Goal: Task Accomplishment & Management: Complete application form

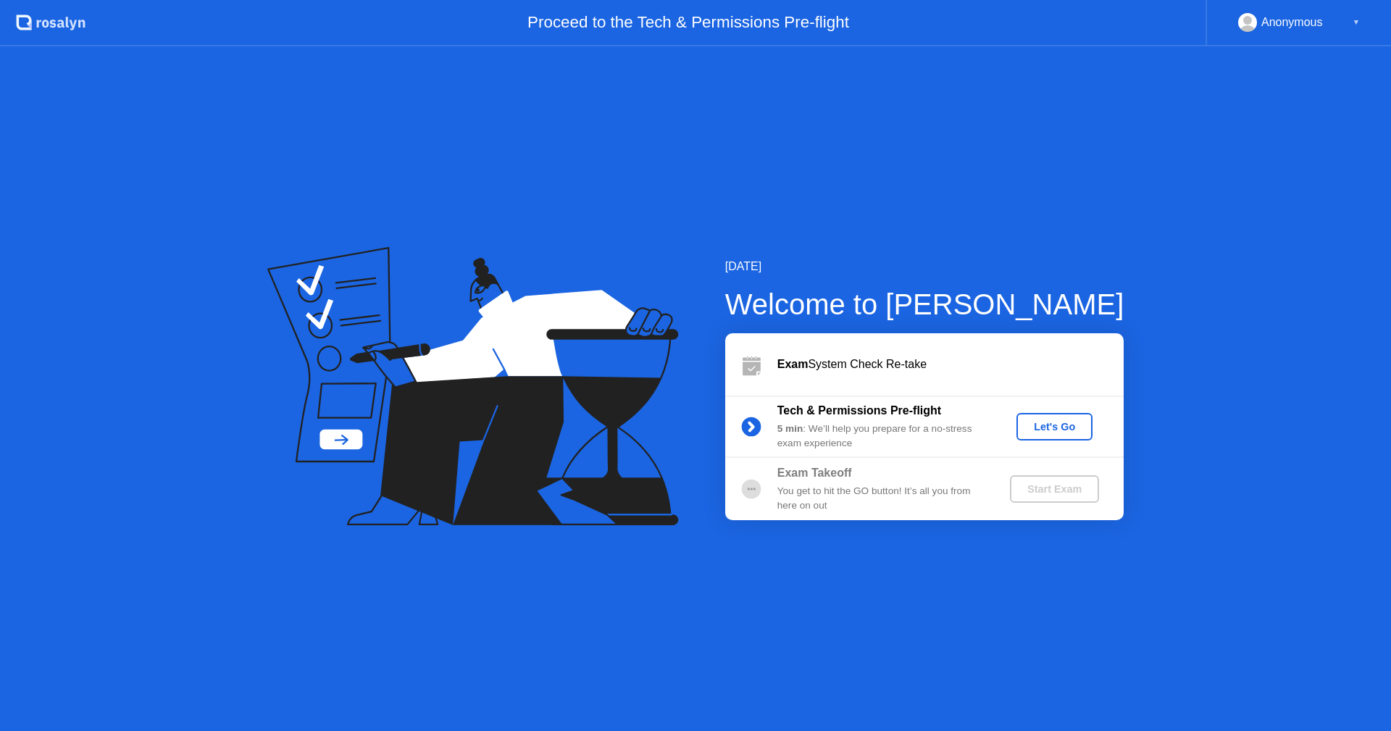
click at [1044, 424] on div "Let's Go" at bounding box center [1054, 427] width 64 height 12
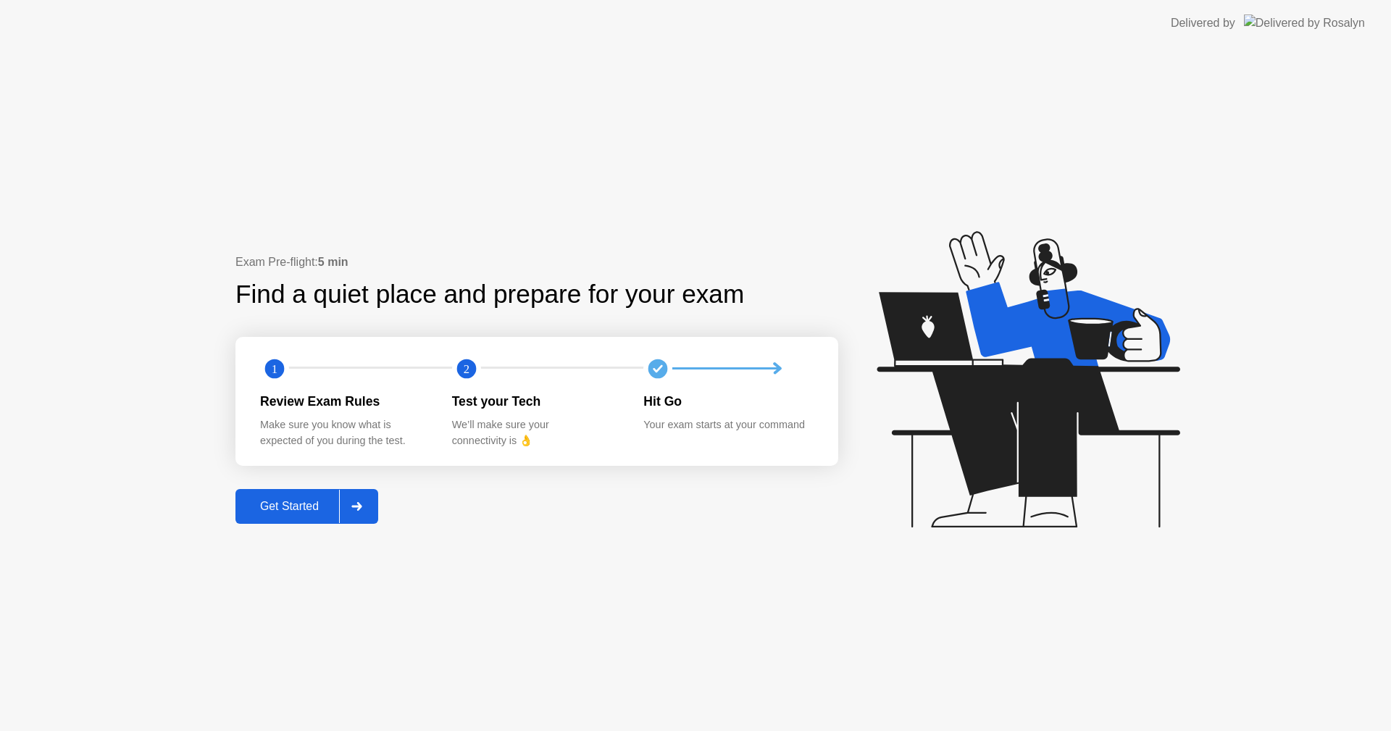
click at [295, 510] on div "Get Started" at bounding box center [289, 506] width 99 height 13
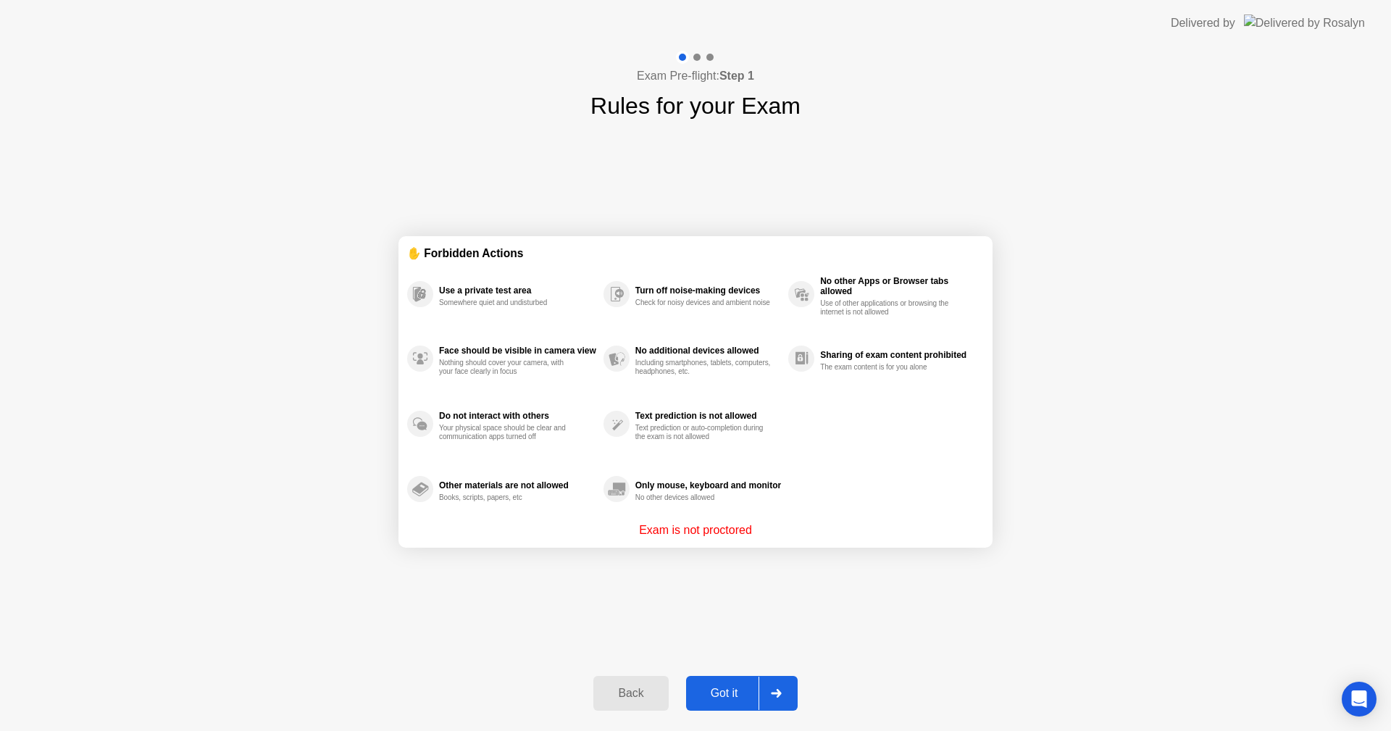
click at [727, 689] on div "Got it" at bounding box center [724, 693] width 68 height 13
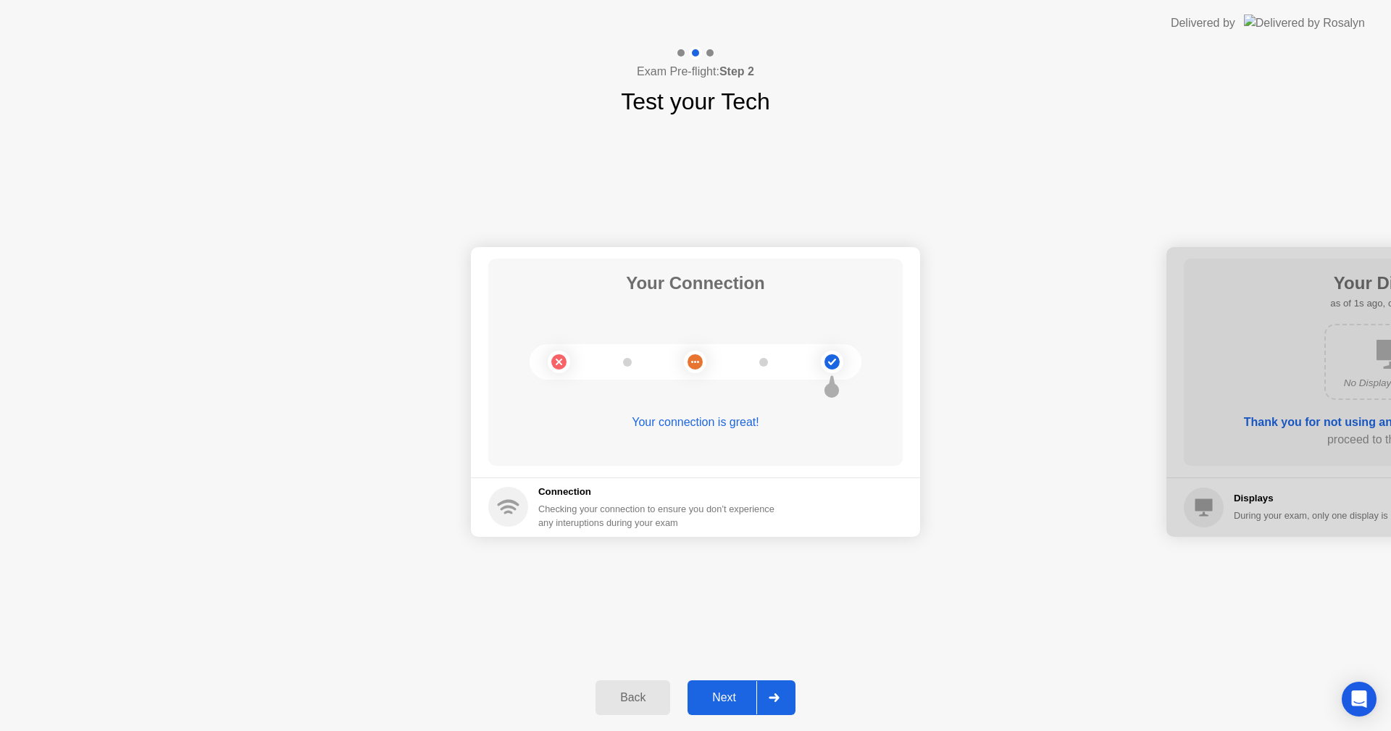
click at [718, 698] on div "Next" at bounding box center [724, 697] width 64 height 13
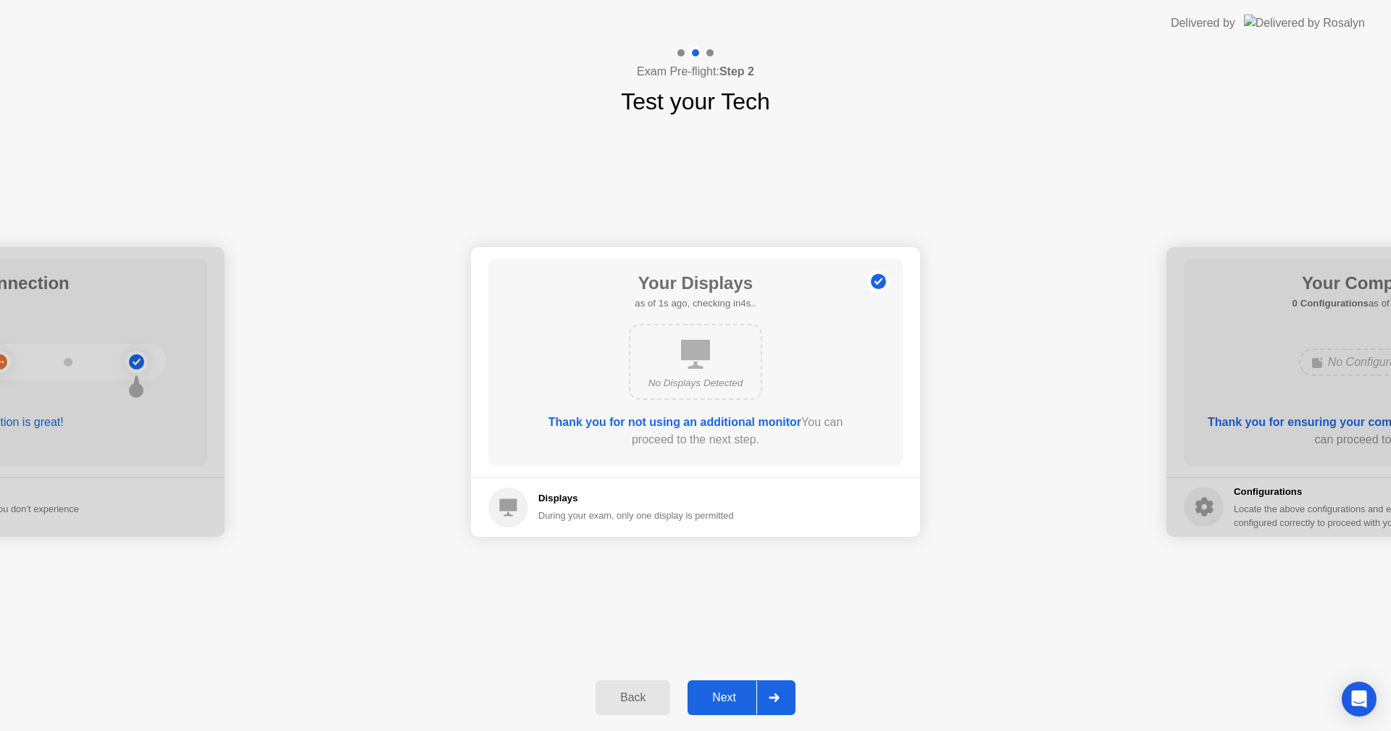
click at [718, 698] on div "Next" at bounding box center [724, 697] width 64 height 13
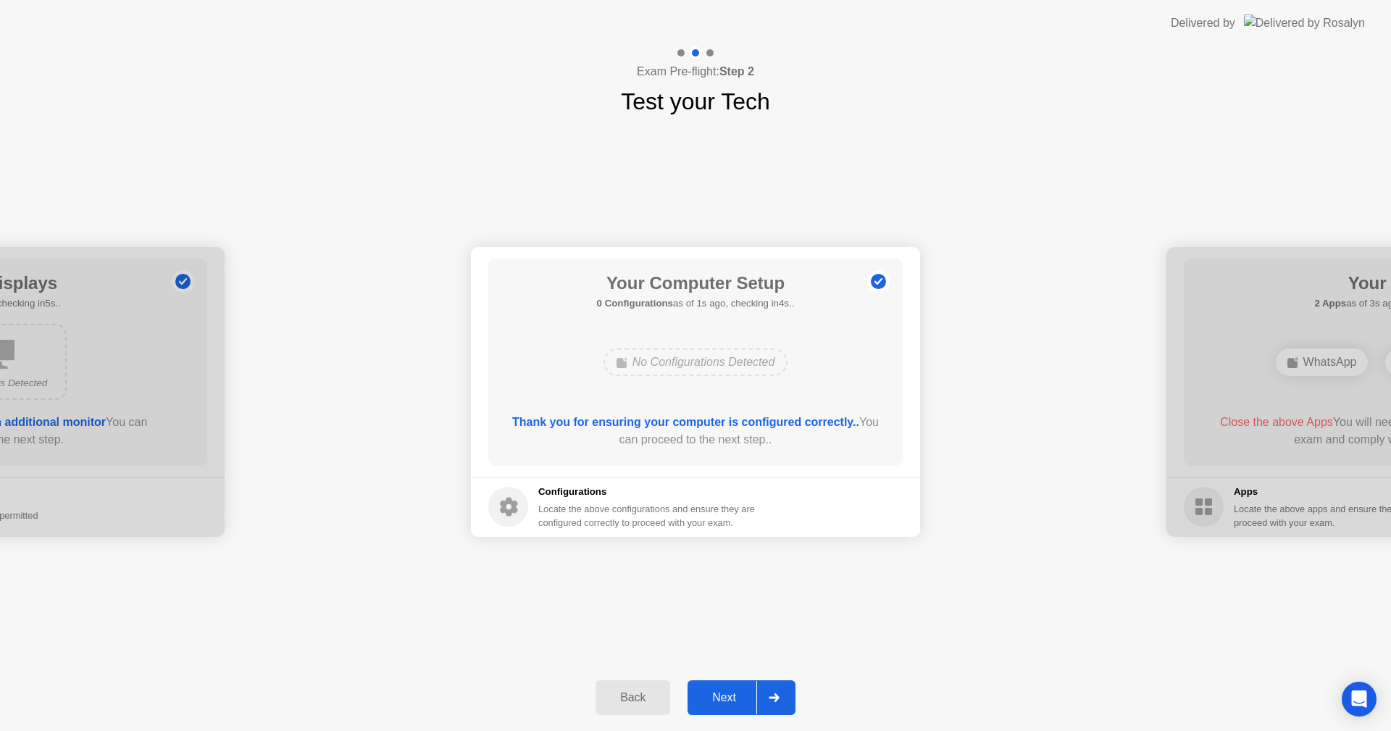
click at [718, 698] on div "Next" at bounding box center [724, 697] width 64 height 13
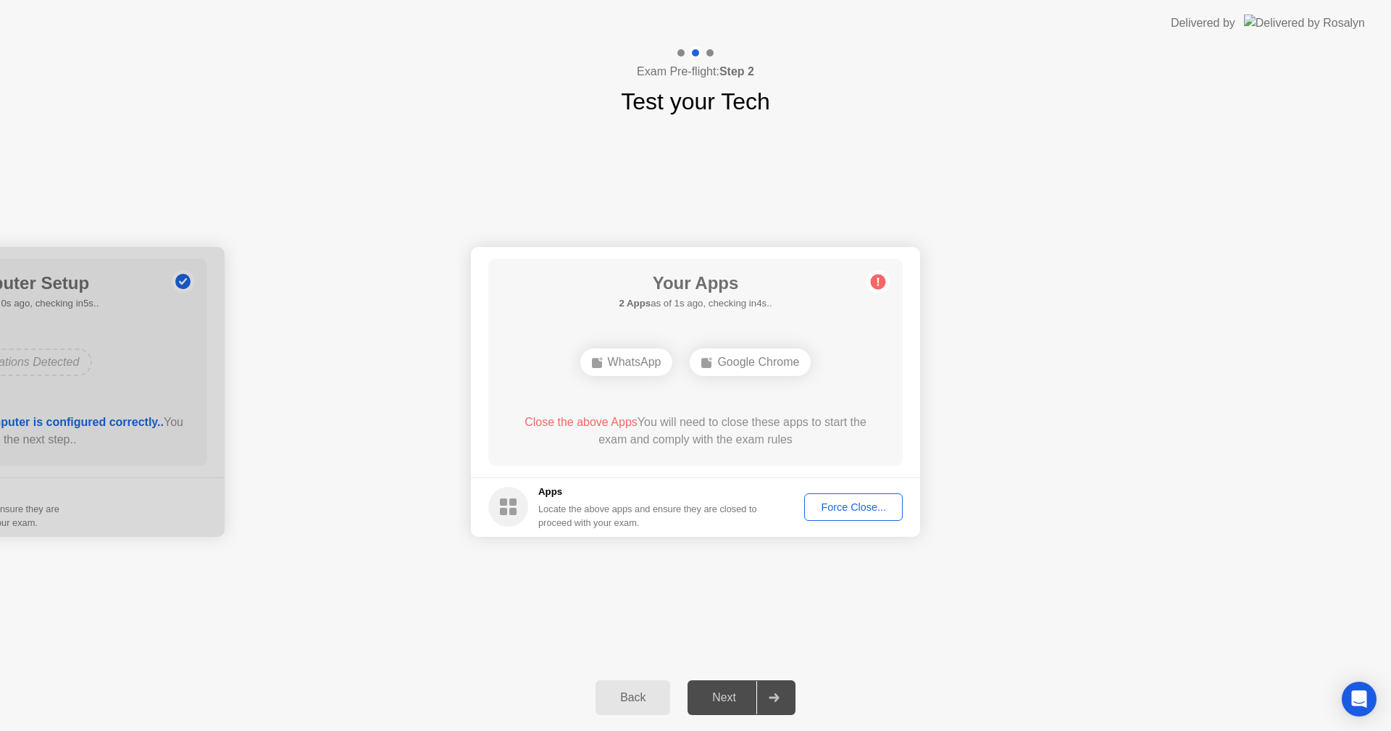
click at [831, 509] on div "Force Close..." at bounding box center [853, 507] width 88 height 12
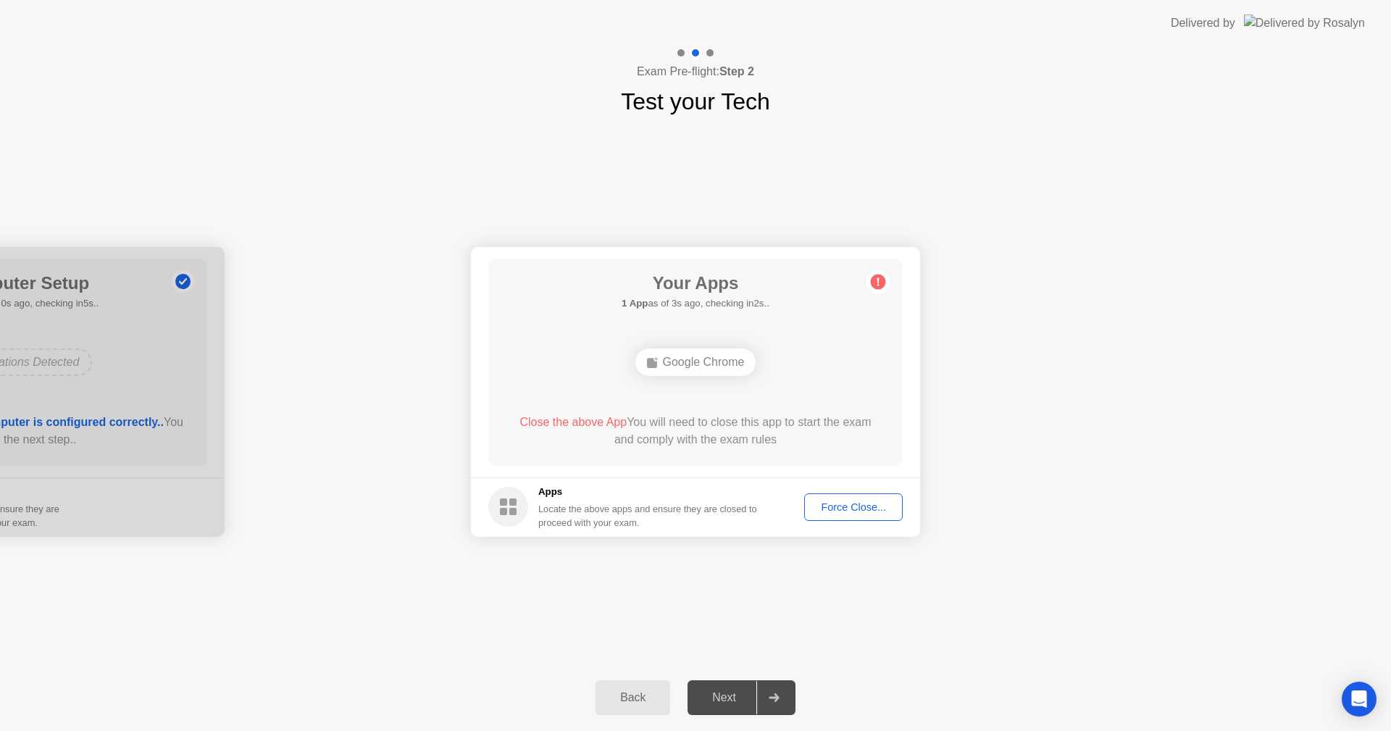
click at [838, 513] on div "Force Close..." at bounding box center [853, 507] width 88 height 12
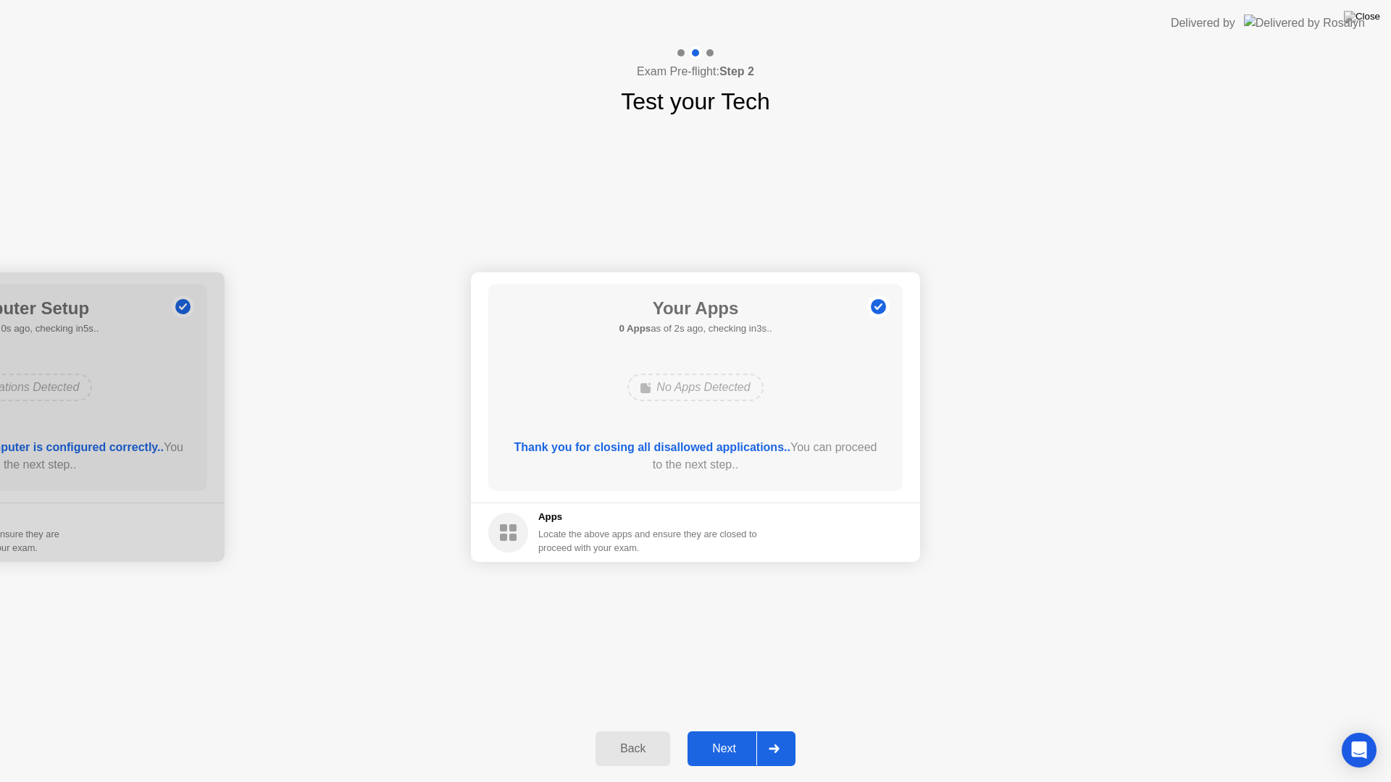
click at [728, 730] on div "Next" at bounding box center [724, 748] width 64 height 13
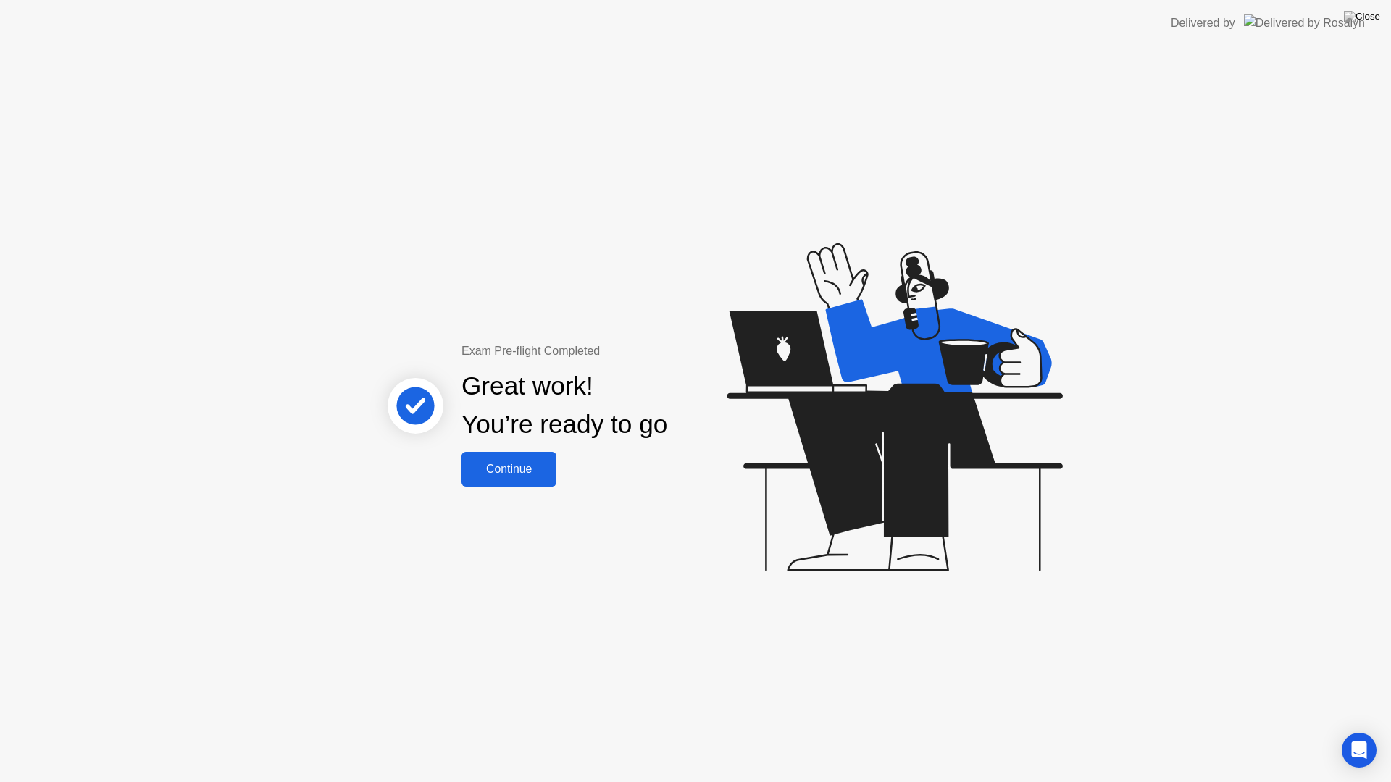
click at [521, 472] on div "Continue" at bounding box center [509, 469] width 86 height 13
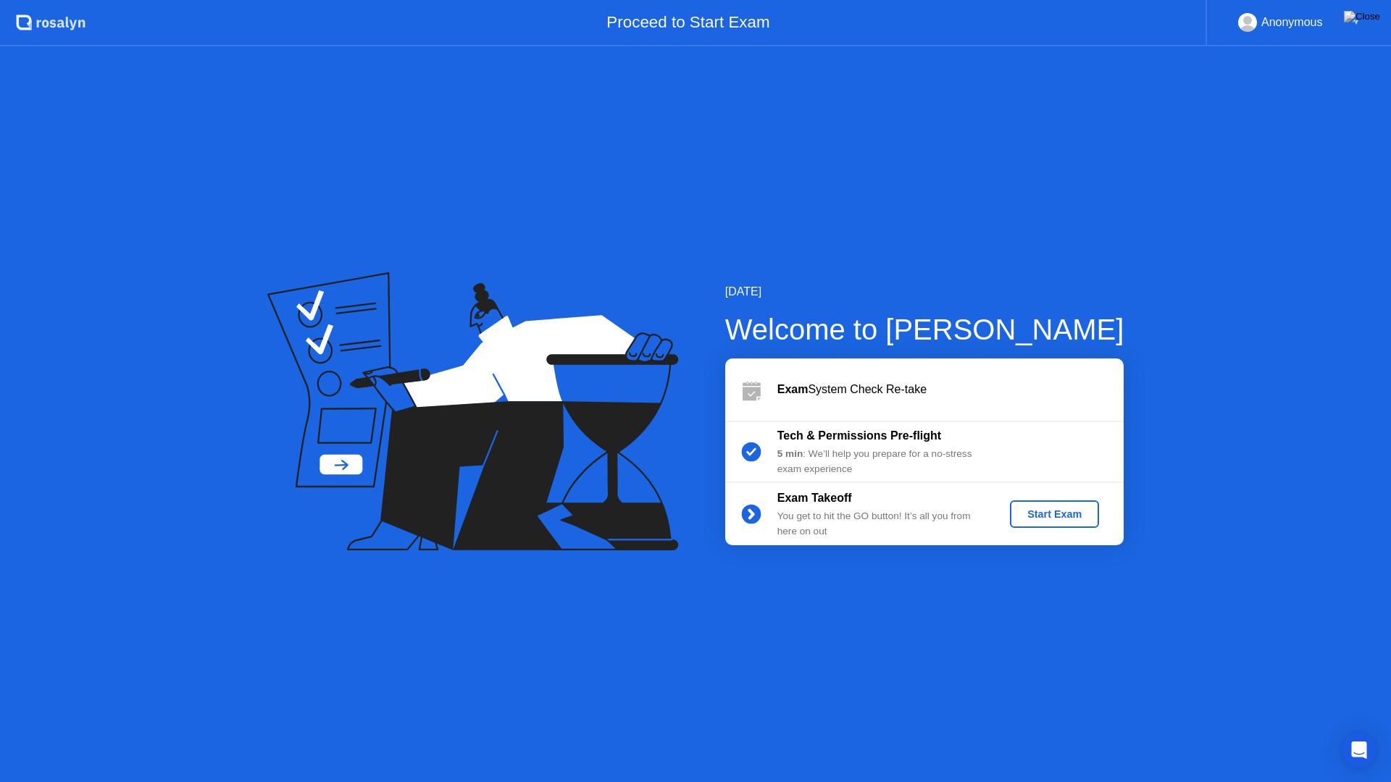
click at [1058, 518] on div "Start Exam" at bounding box center [1055, 515] width 78 height 12
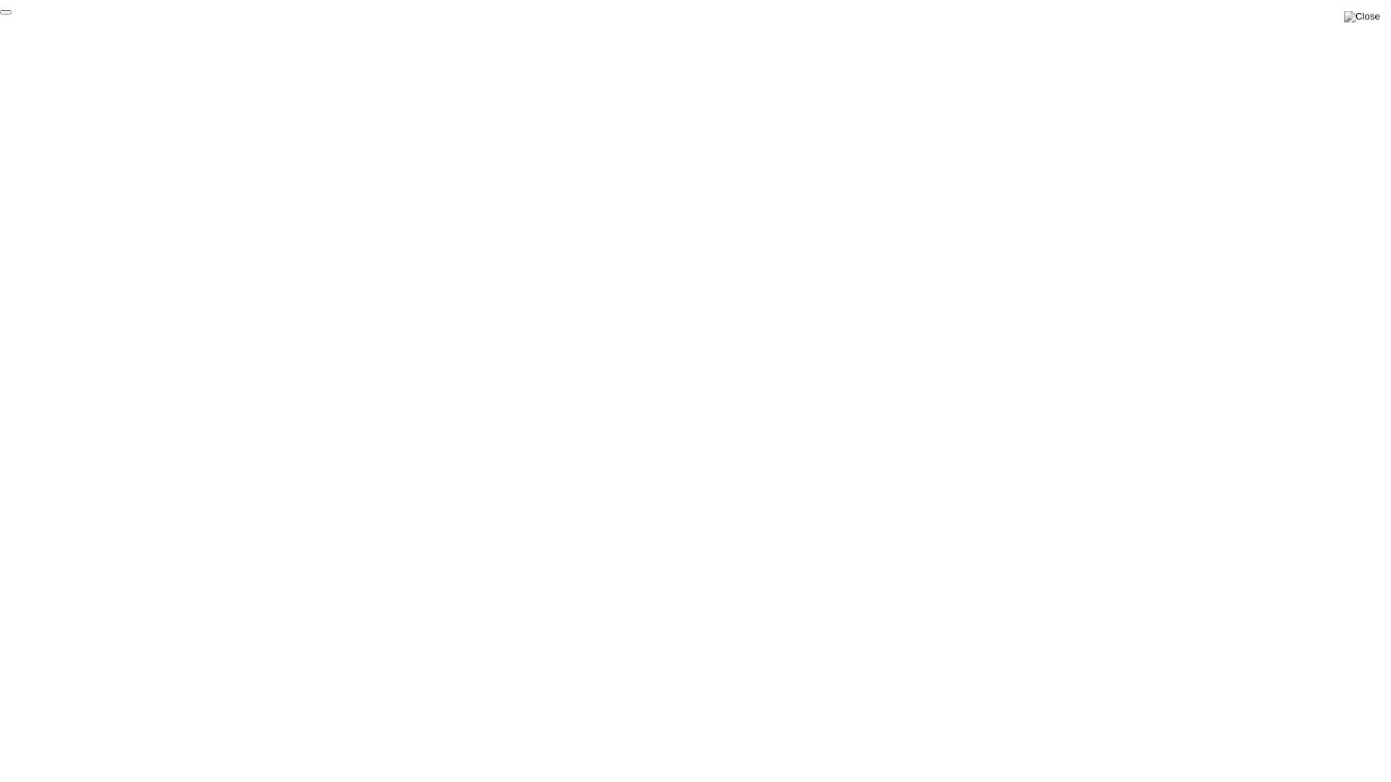
click div "End Proctoring Session"
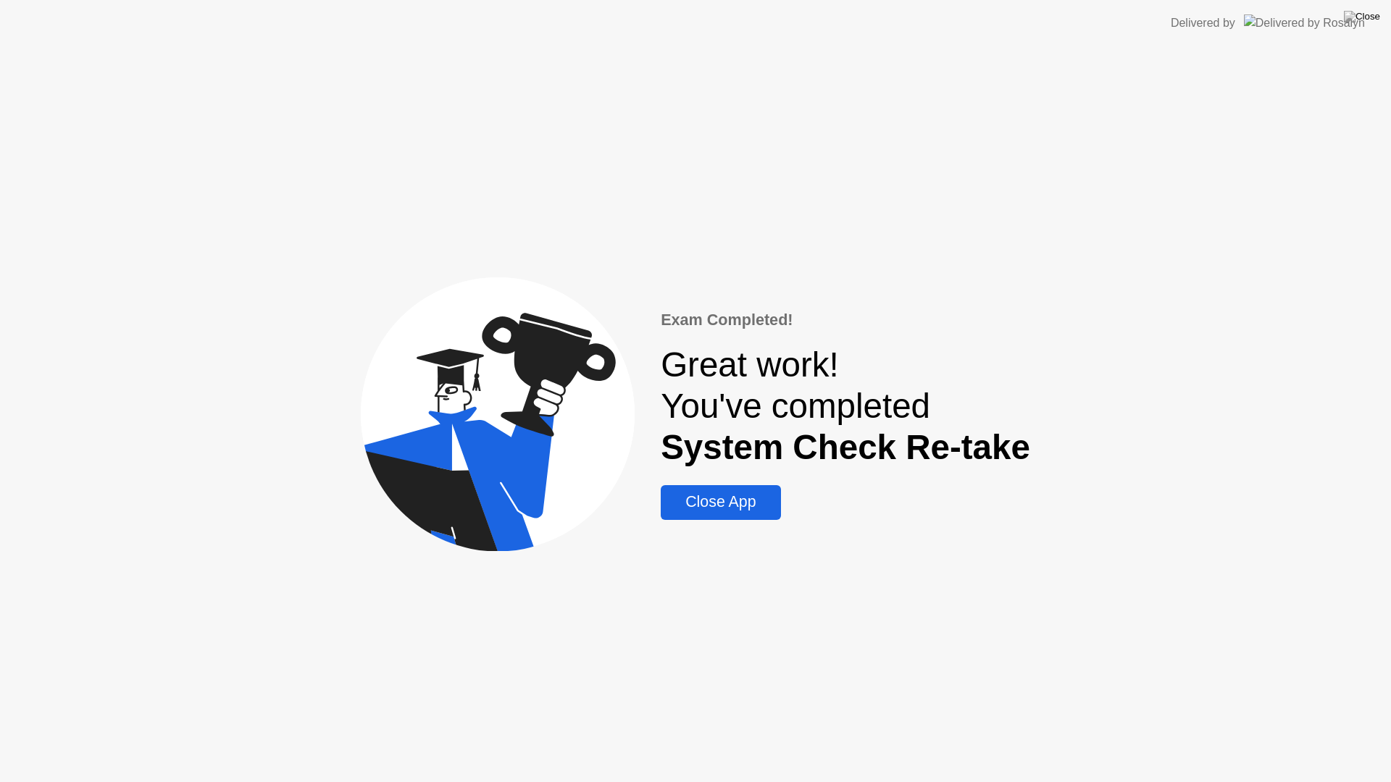
click at [724, 506] on div "Close App" at bounding box center [720, 502] width 111 height 18
